Goal: Task Accomplishment & Management: Manage account settings

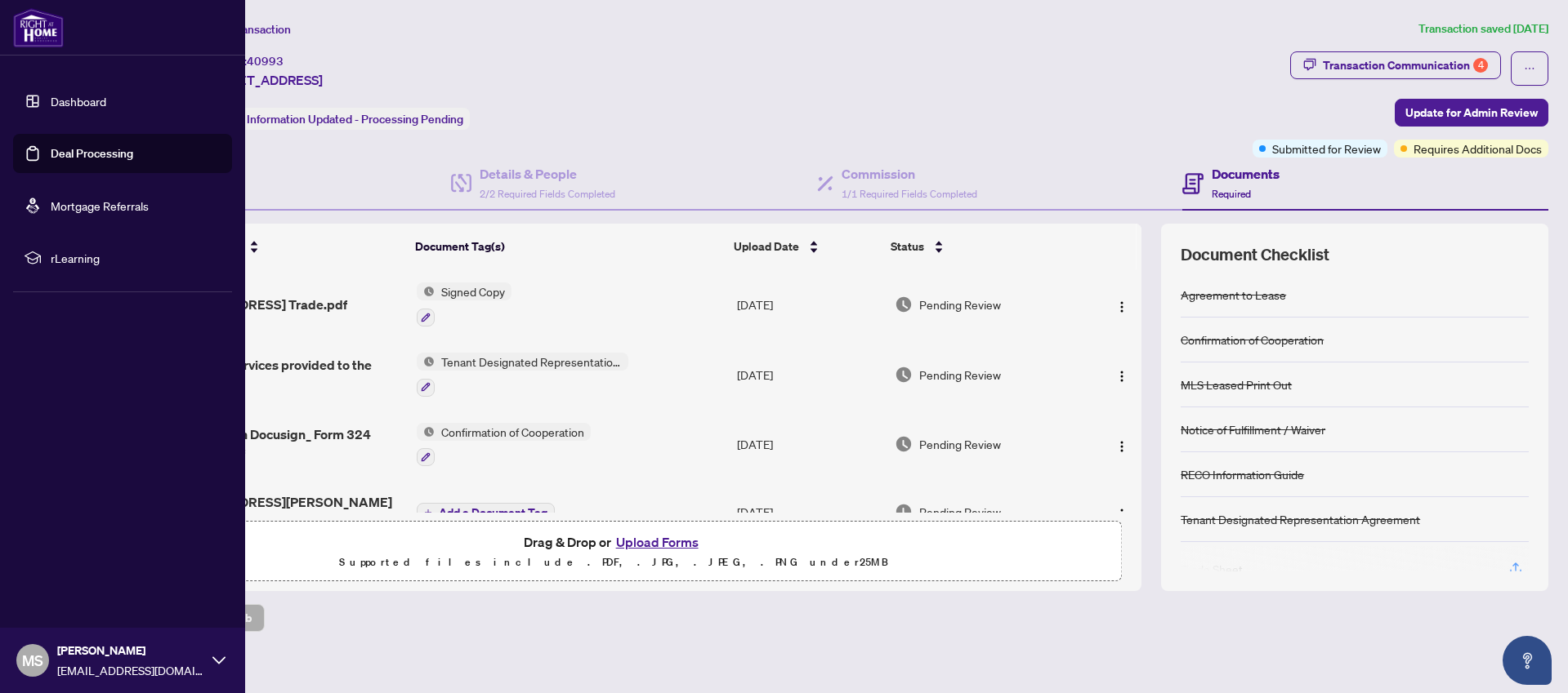
click at [51, 153] on link "Deal Processing" at bounding box center [92, 153] width 83 height 15
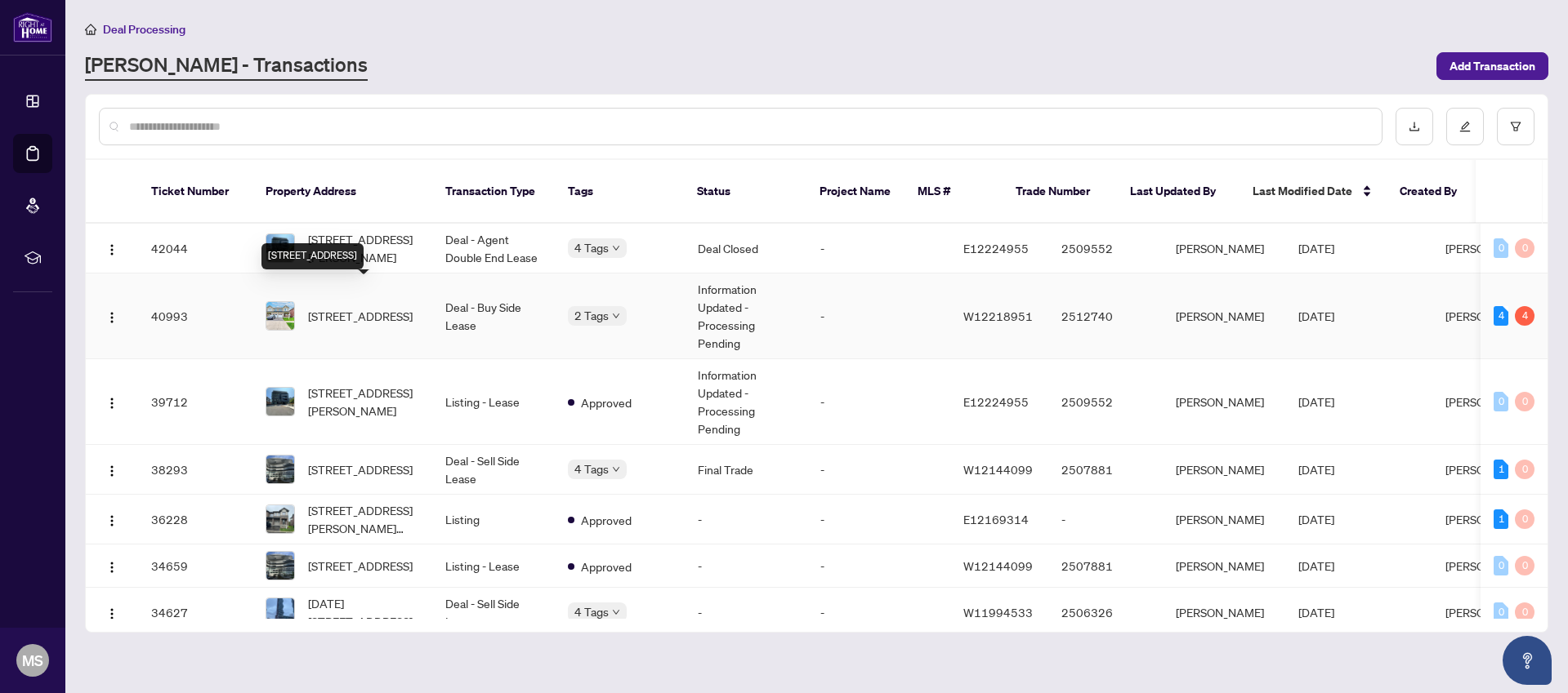
click at [370, 307] on span "[STREET_ADDRESS]" at bounding box center [360, 316] width 105 height 18
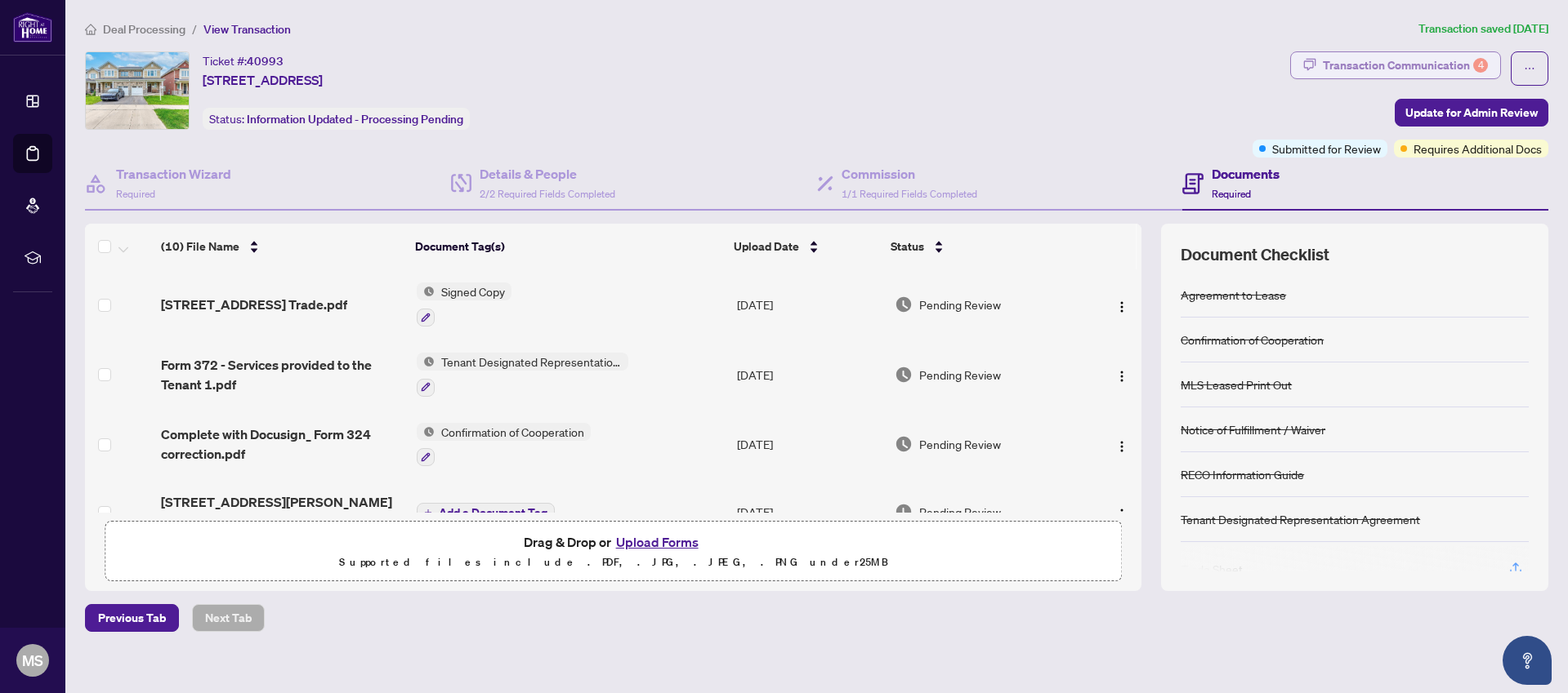
click at [1415, 65] on div "Transaction Communication 4" at bounding box center [1406, 65] width 165 height 26
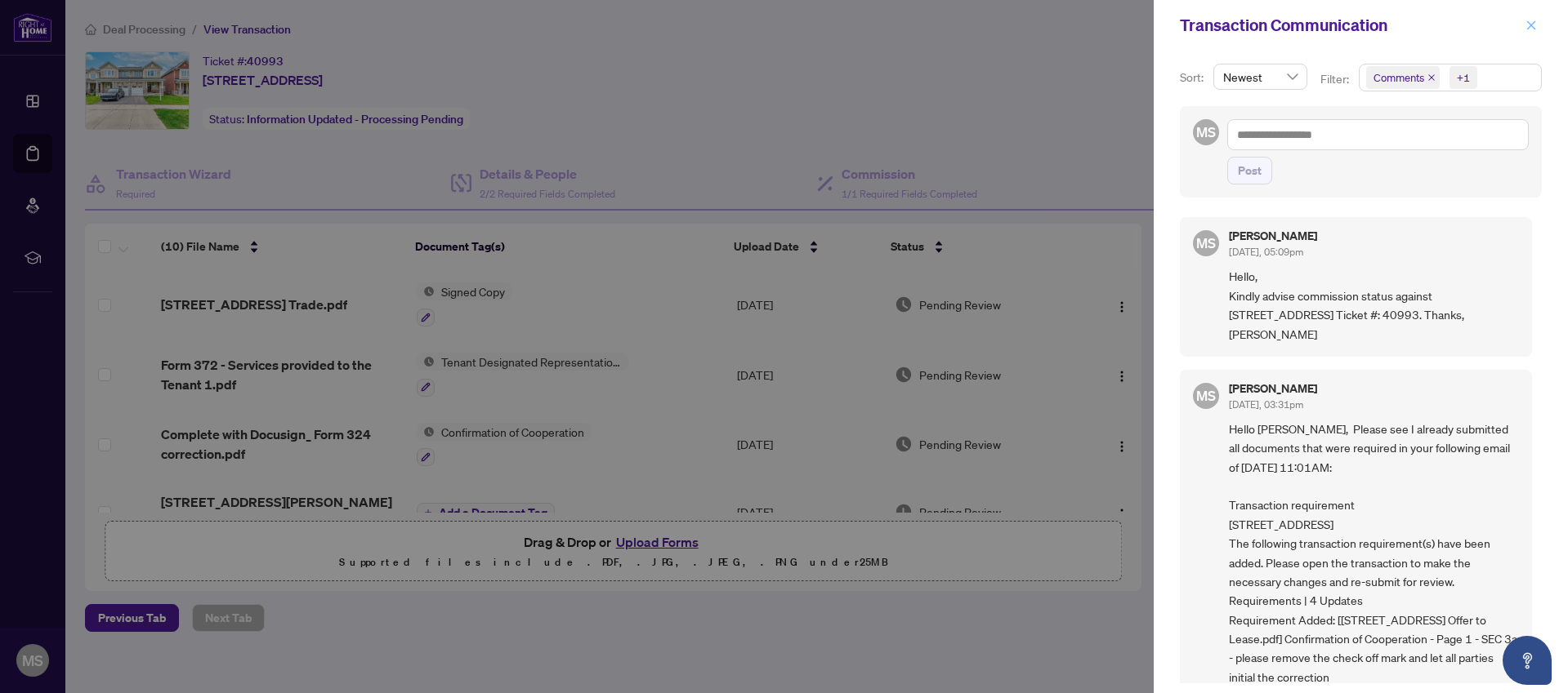
click at [1531, 25] on icon "close" at bounding box center [1531, 25] width 9 height 9
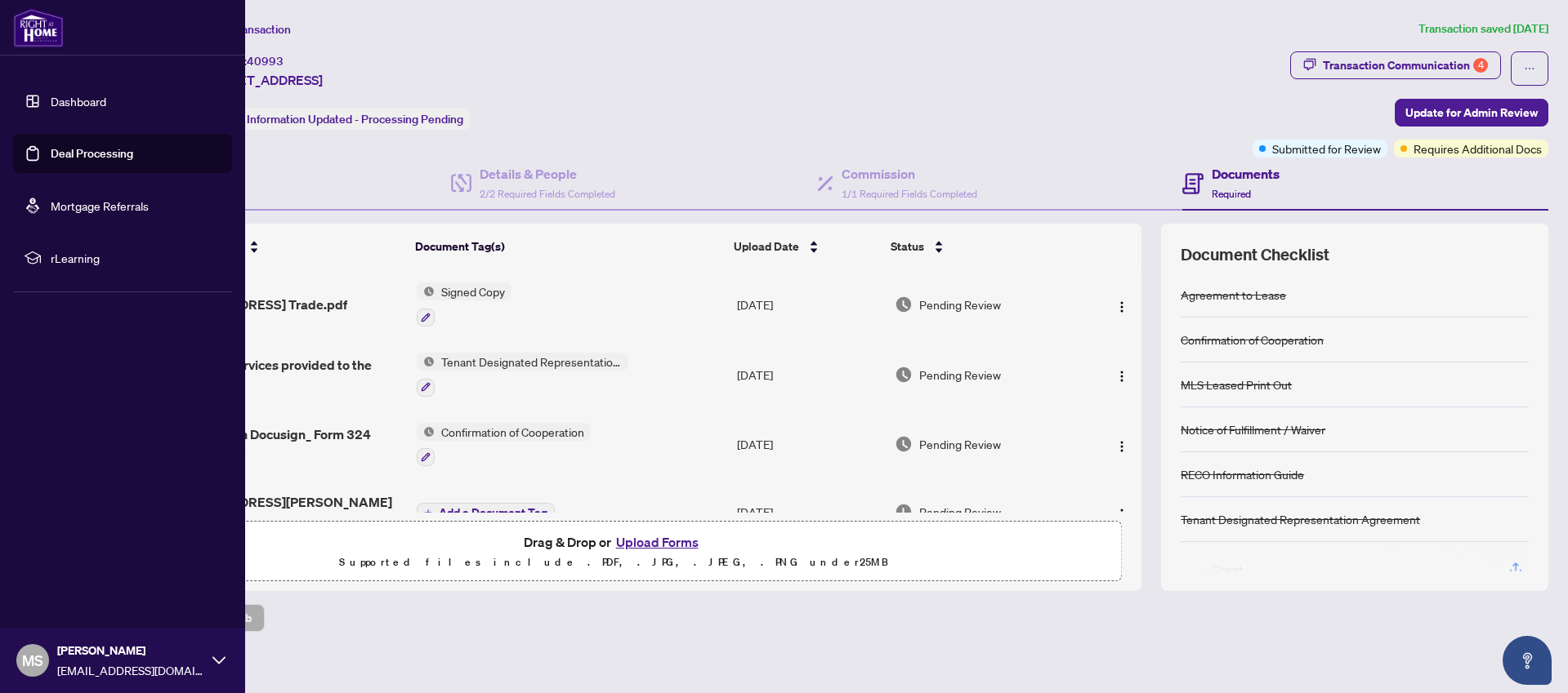
click at [51, 151] on link "Deal Processing" at bounding box center [92, 153] width 83 height 15
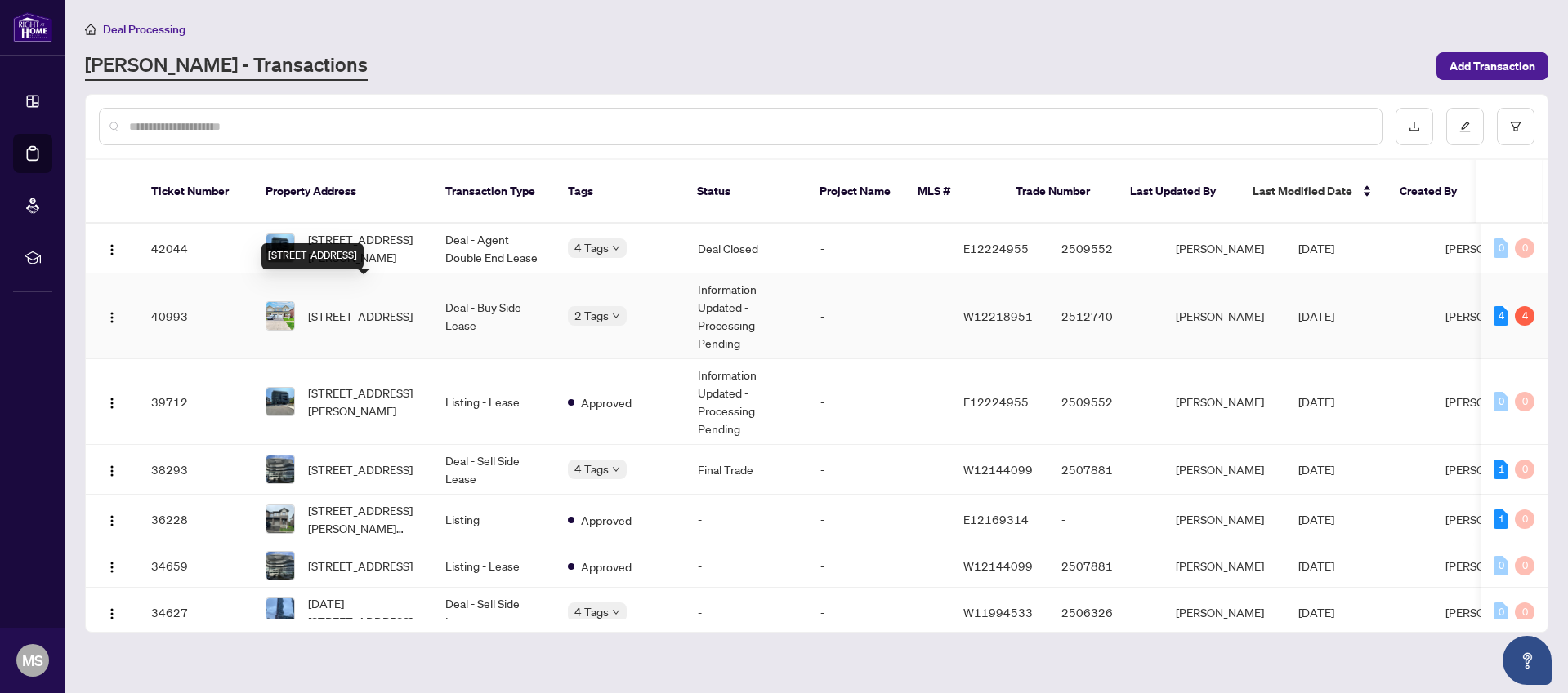
click at [360, 307] on span "[STREET_ADDRESS]" at bounding box center [360, 316] width 105 height 18
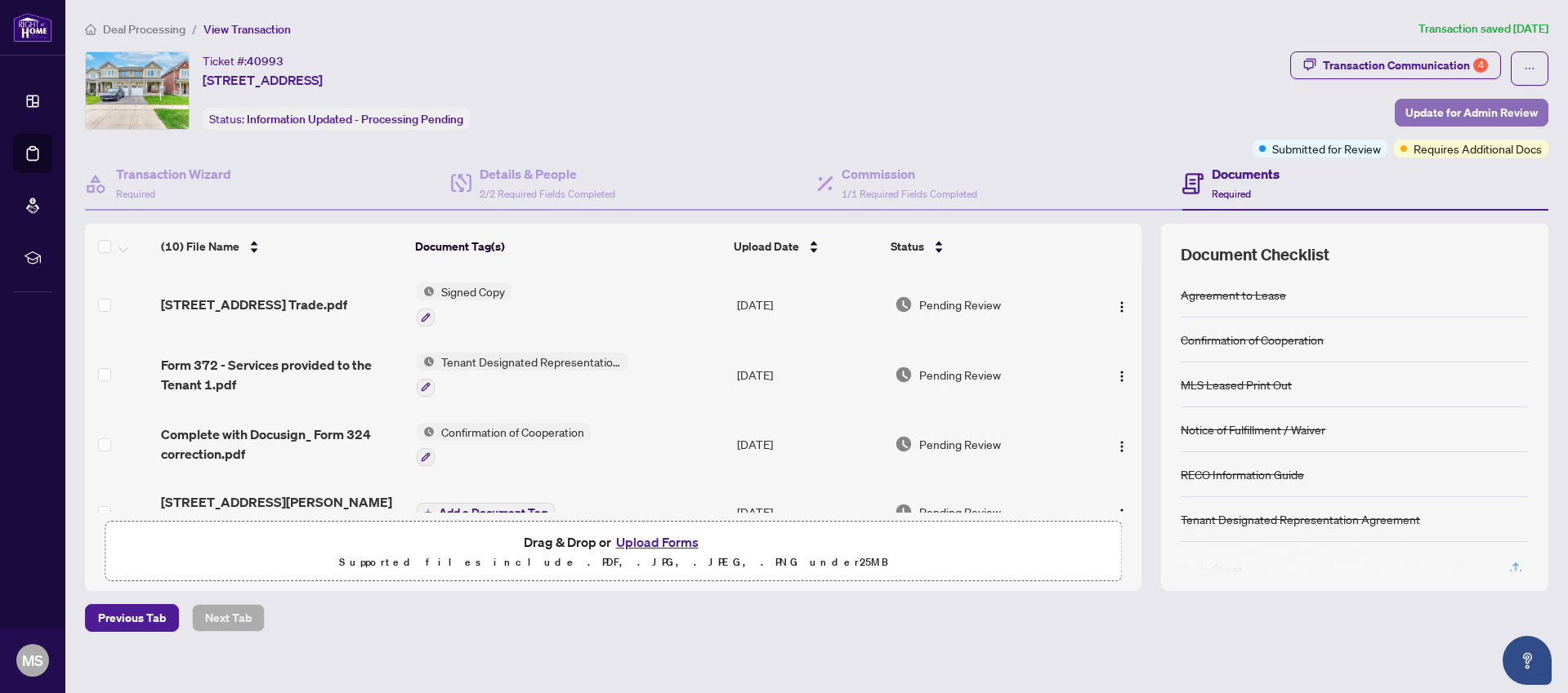
click at [1449, 110] on span "Update for Admin Review" at bounding box center [1470, 113] width 132 height 26
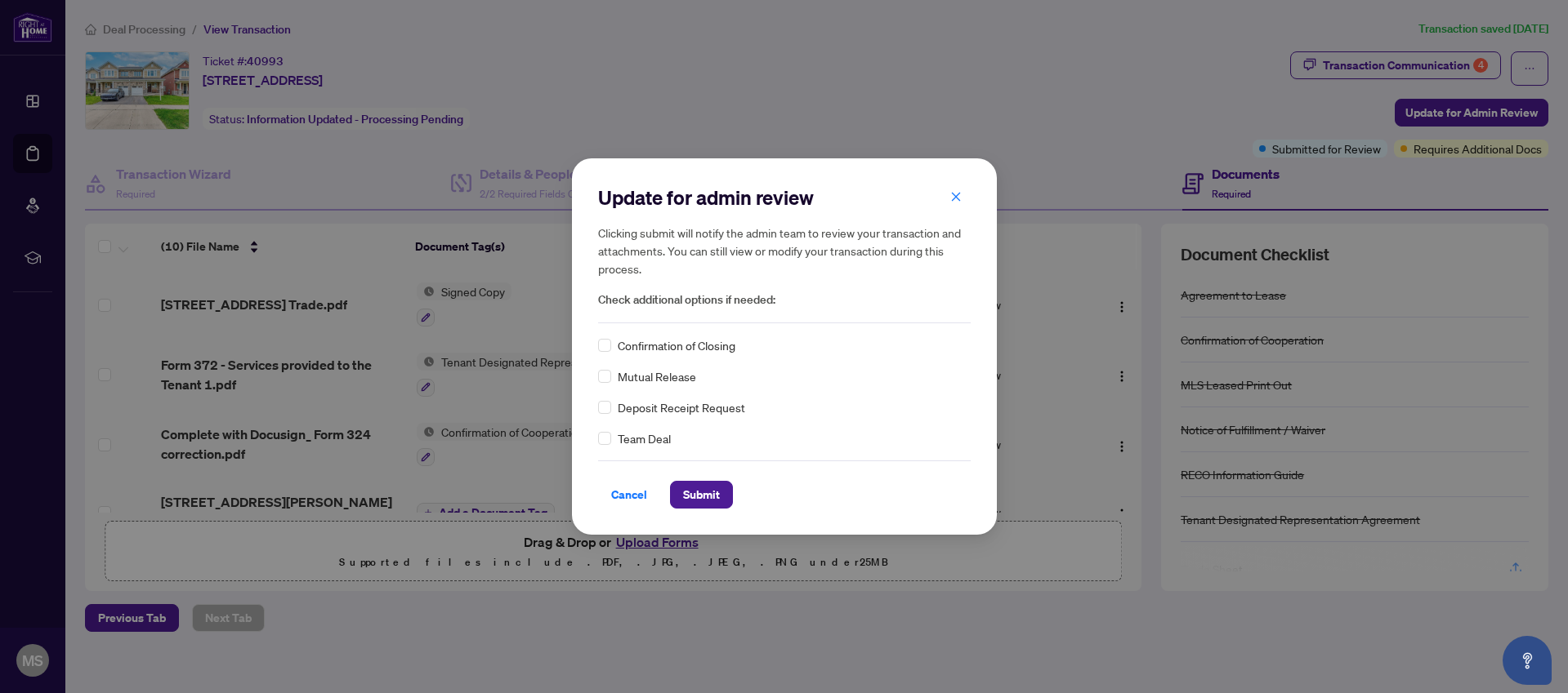
click at [622, 492] on span "Cancel" at bounding box center [629, 495] width 36 height 26
